Goal: Task Accomplishment & Management: Manage account settings

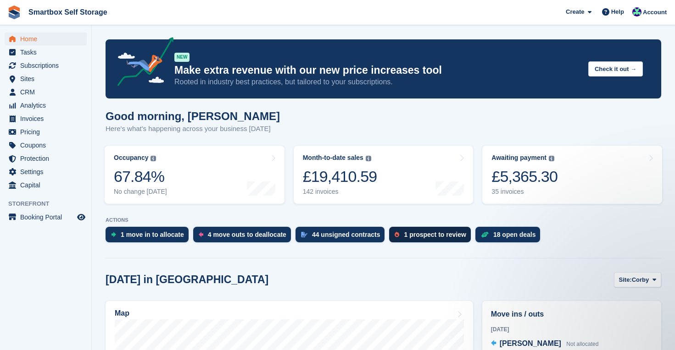
click at [447, 238] on div "1 prospect to review" at bounding box center [435, 234] width 62 height 7
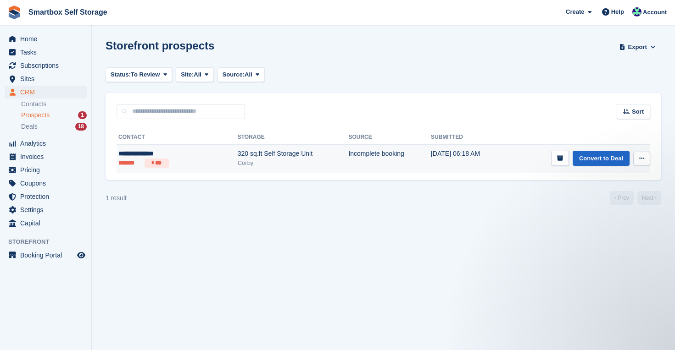
click at [136, 152] on div "**********" at bounding box center [158, 154] width 80 height 10
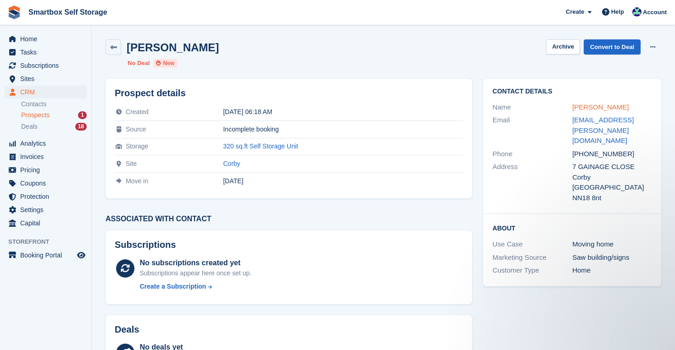
click at [596, 106] on link "Glenroy Francis" at bounding box center [600, 107] width 56 height 8
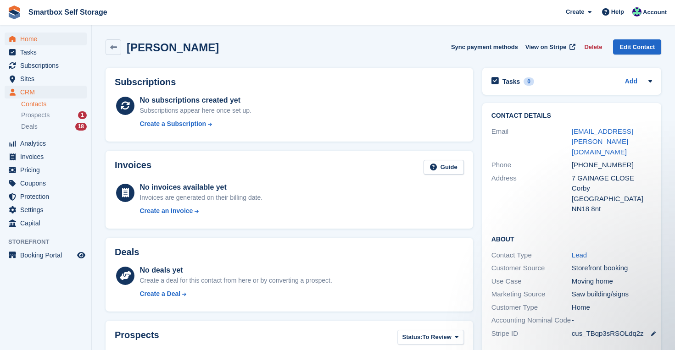
click at [31, 36] on span "Home" at bounding box center [47, 39] width 55 height 13
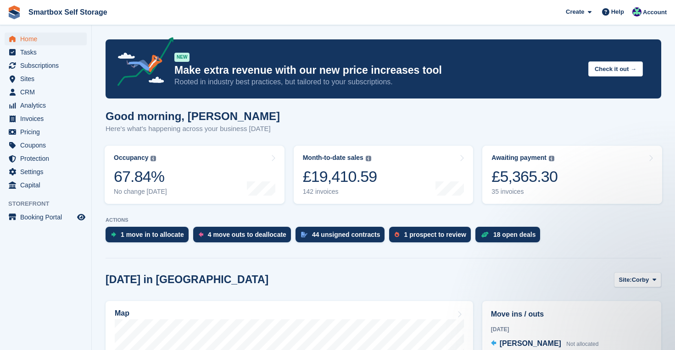
click at [28, 37] on span "Home" at bounding box center [47, 39] width 55 height 13
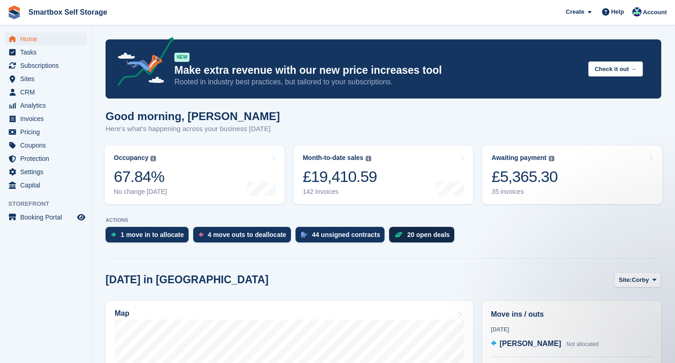
click at [428, 238] on div "20 open deals" at bounding box center [428, 234] width 43 height 7
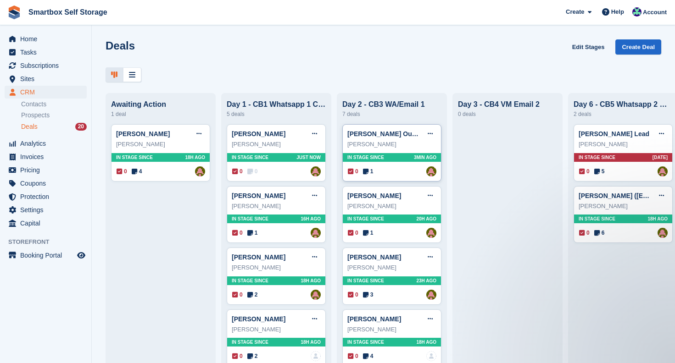
click at [384, 156] on span "In stage since" at bounding box center [365, 157] width 37 height 7
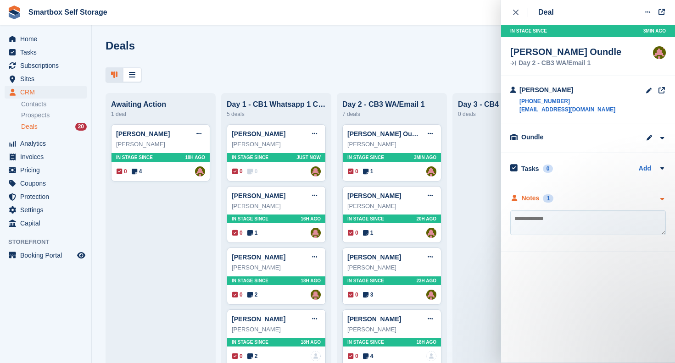
click at [528, 198] on div "Notes" at bounding box center [531, 199] width 18 height 10
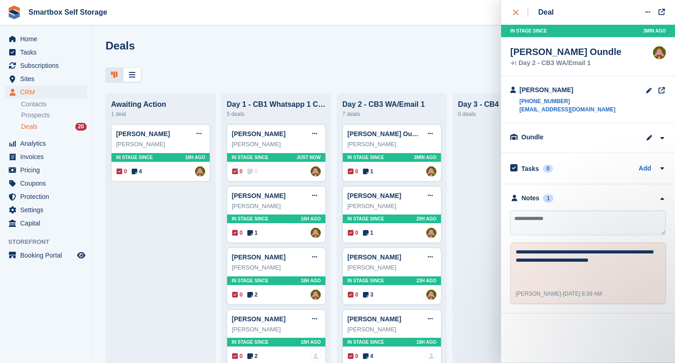
click at [516, 11] on icon "close" at bounding box center [516, 13] width 6 height 6
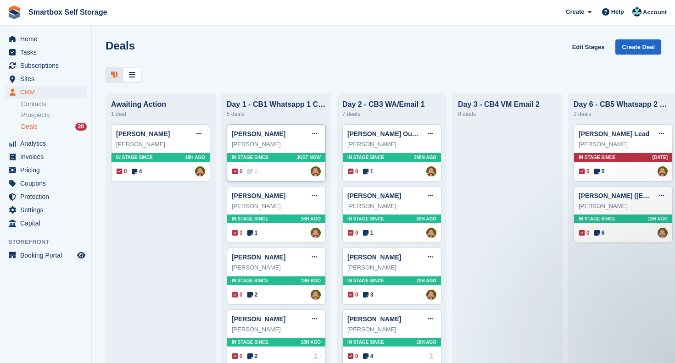
click at [294, 158] on div "In stage since Just now" at bounding box center [276, 157] width 98 height 9
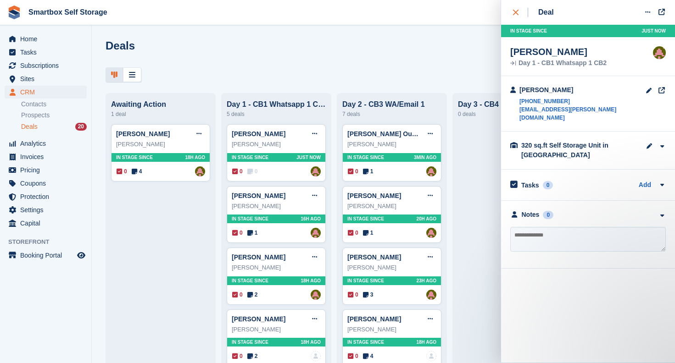
click at [515, 12] on icon "close" at bounding box center [516, 13] width 6 height 6
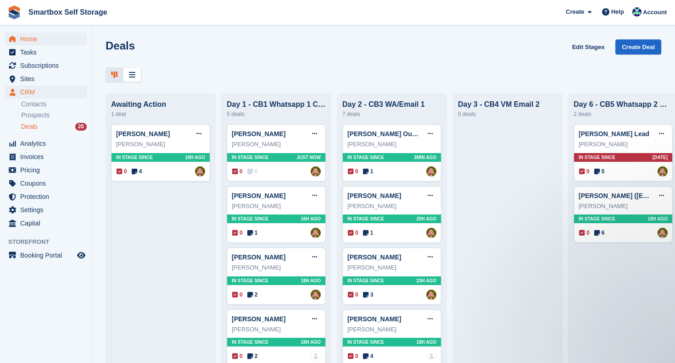
click at [33, 39] on span "Home" at bounding box center [47, 39] width 55 height 13
